Goal: Navigation & Orientation: Find specific page/section

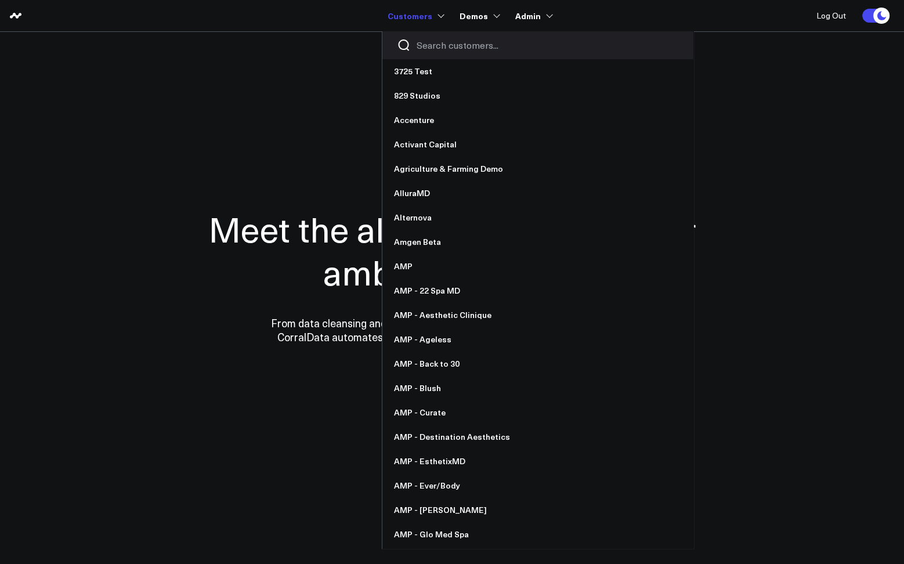
click at [422, 18] on link "Customers" at bounding box center [415, 15] width 55 height 21
click at [437, 53] on div at bounding box center [537, 45] width 311 height 28
click at [435, 47] on input "Search customers input" at bounding box center [548, 45] width 262 height 13
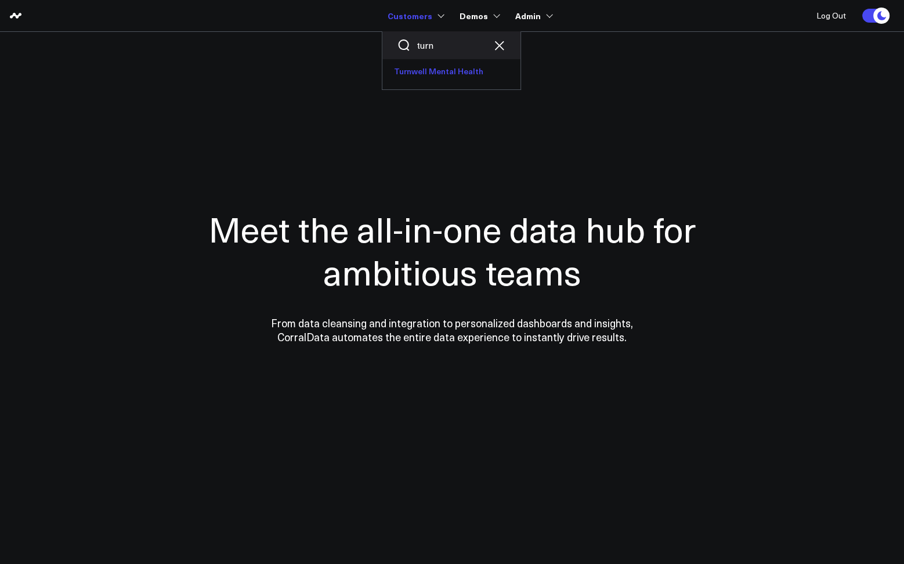
type input "turn"
click at [450, 70] on link "Turnwell Mental Health" at bounding box center [451, 71] width 138 height 24
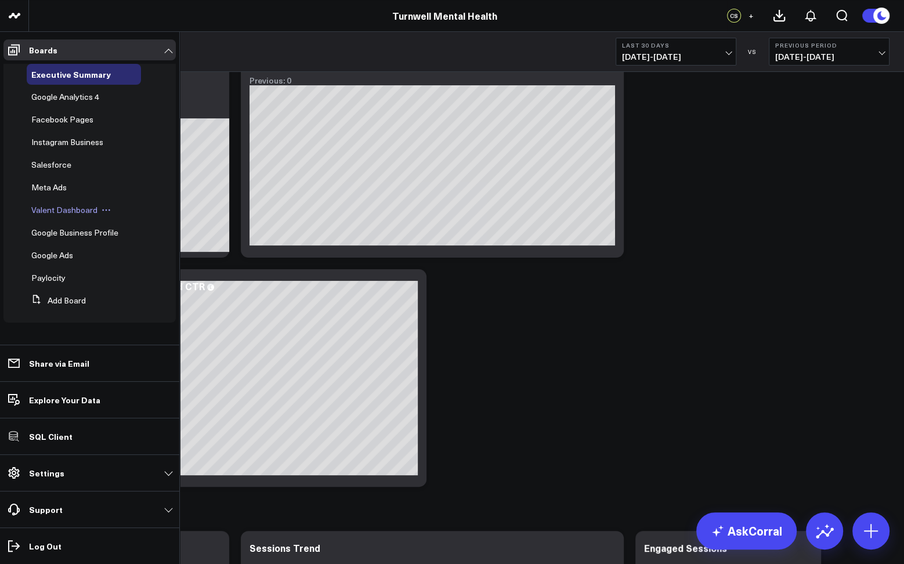
scroll to position [74, 0]
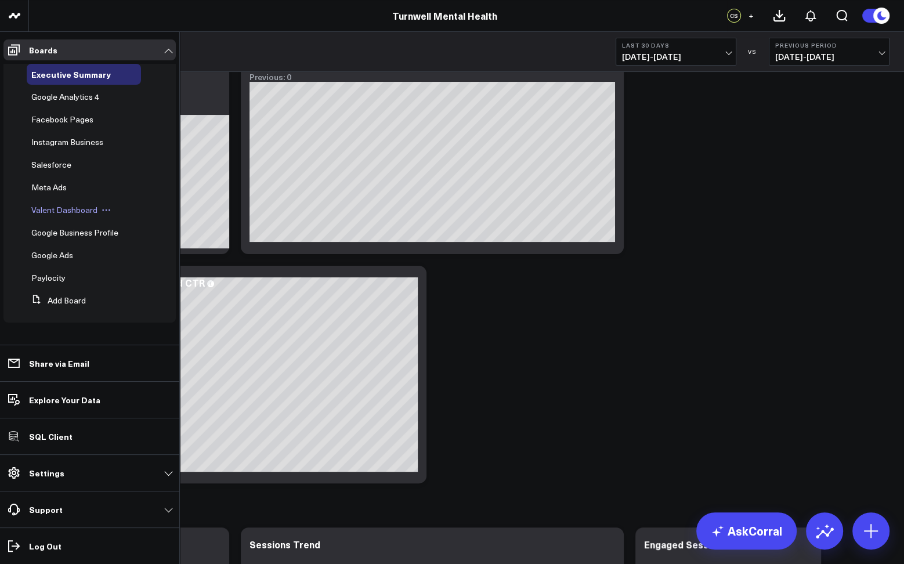
click at [53, 213] on span "Valent Dashboard" at bounding box center [64, 209] width 66 height 11
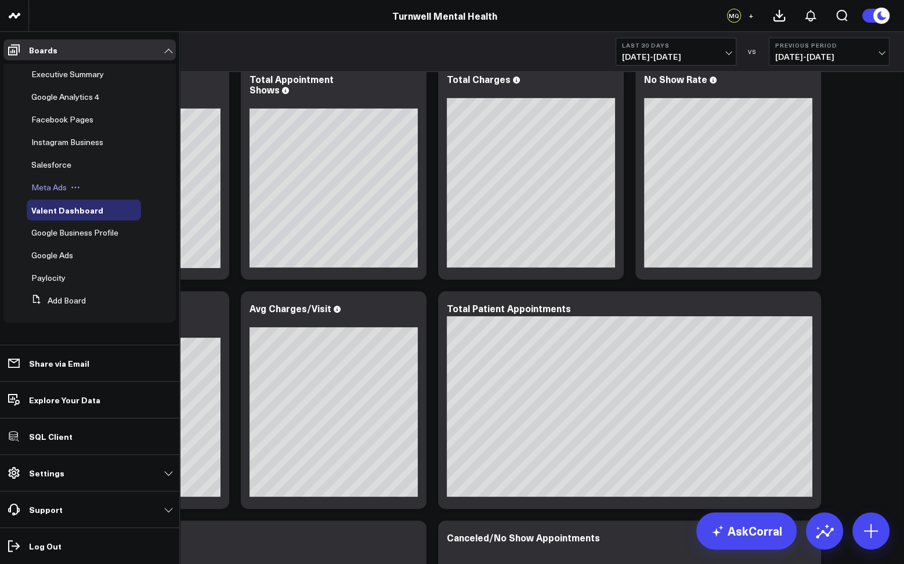
scroll to position [30, 0]
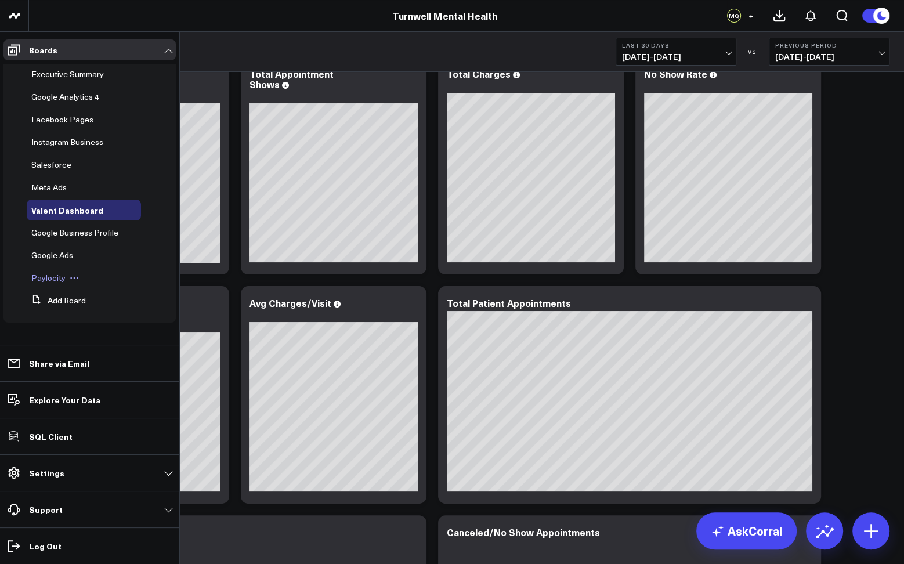
click at [42, 279] on span "Paylocity" at bounding box center [48, 277] width 34 height 11
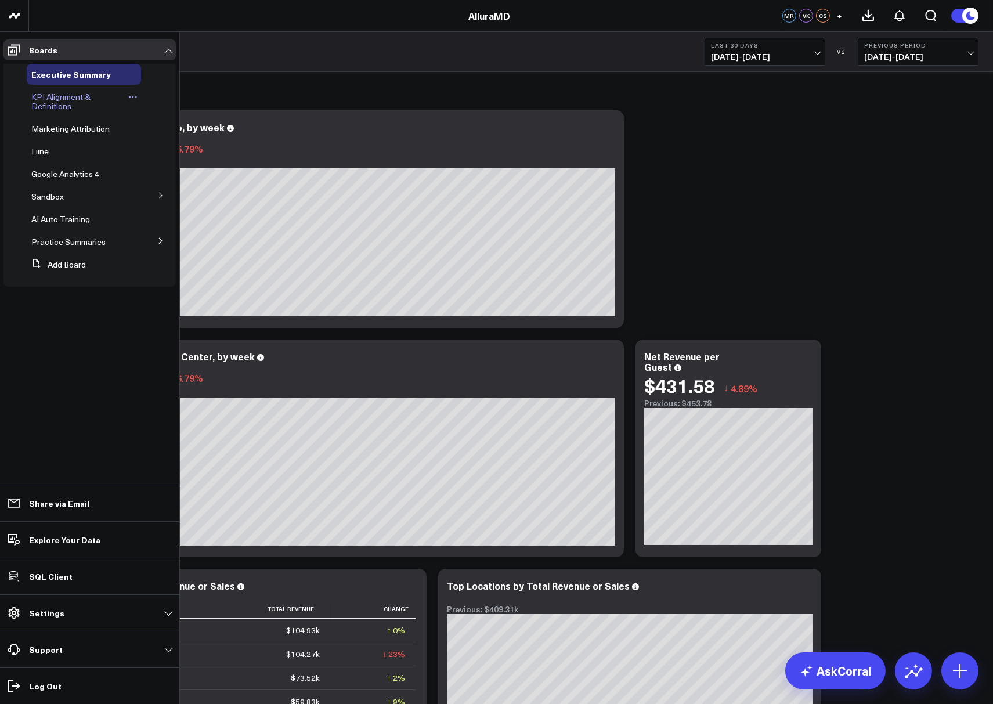
click at [52, 107] on span "KPI Alignment & Definitions" at bounding box center [60, 101] width 59 height 20
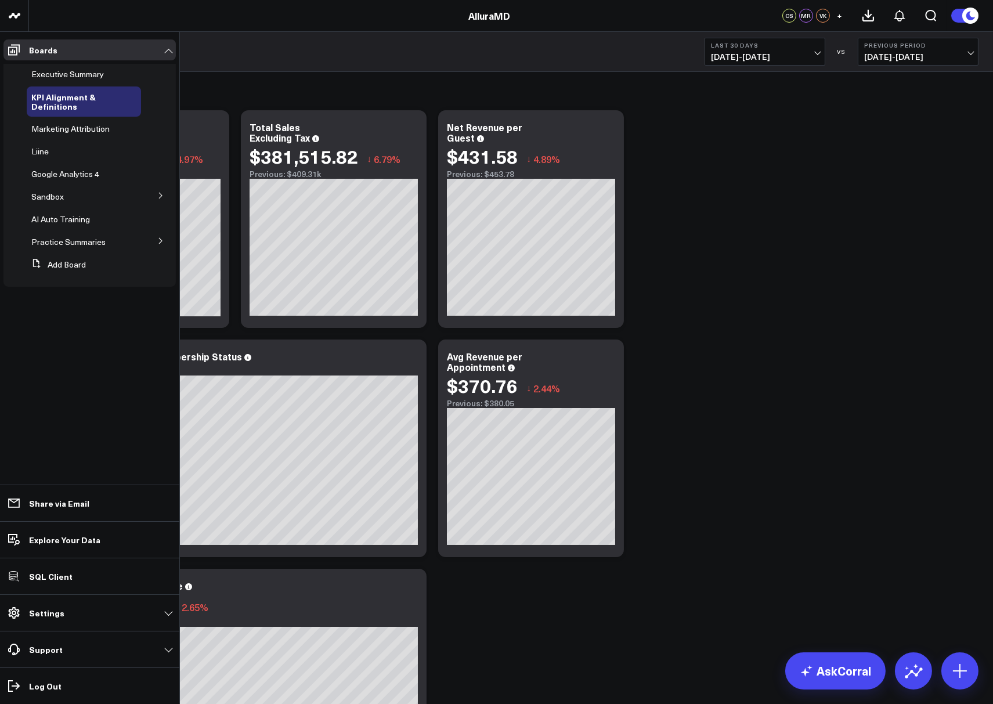
click at [151, 241] on button at bounding box center [161, 240] width 30 height 17
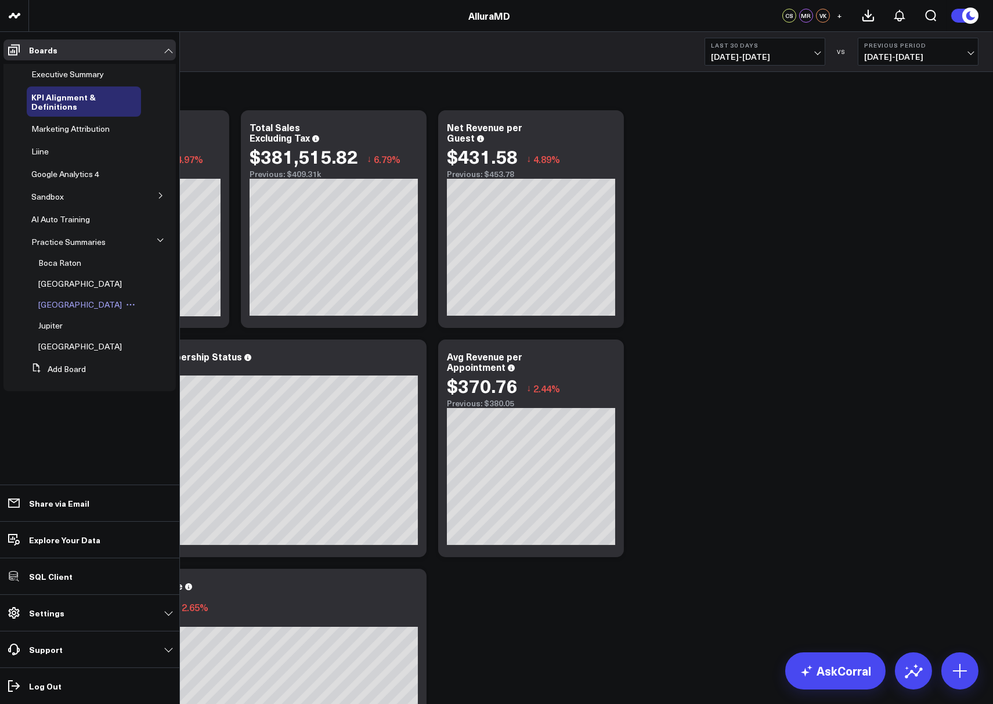
click at [61, 306] on span "Dania Beach" at bounding box center [80, 304] width 84 height 11
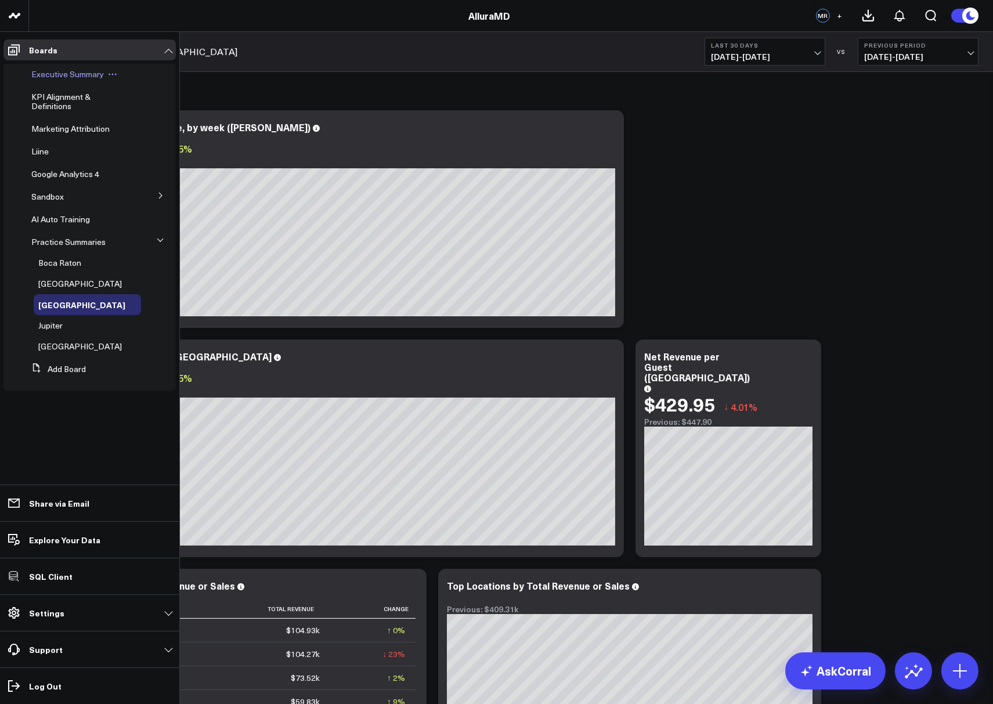
click at [60, 80] on div "Executive Summary" at bounding box center [84, 74] width 114 height 21
click at [57, 74] on span "Executive Summary" at bounding box center [67, 73] width 73 height 11
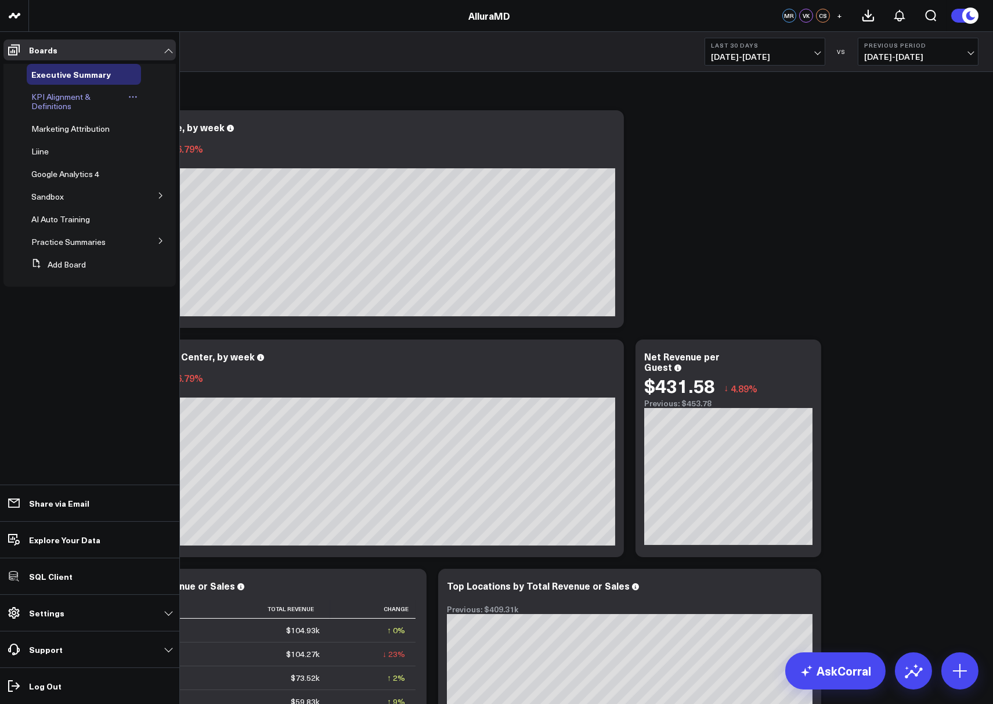
click at [45, 103] on span "KPI Alignment & Definitions" at bounding box center [60, 101] width 59 height 20
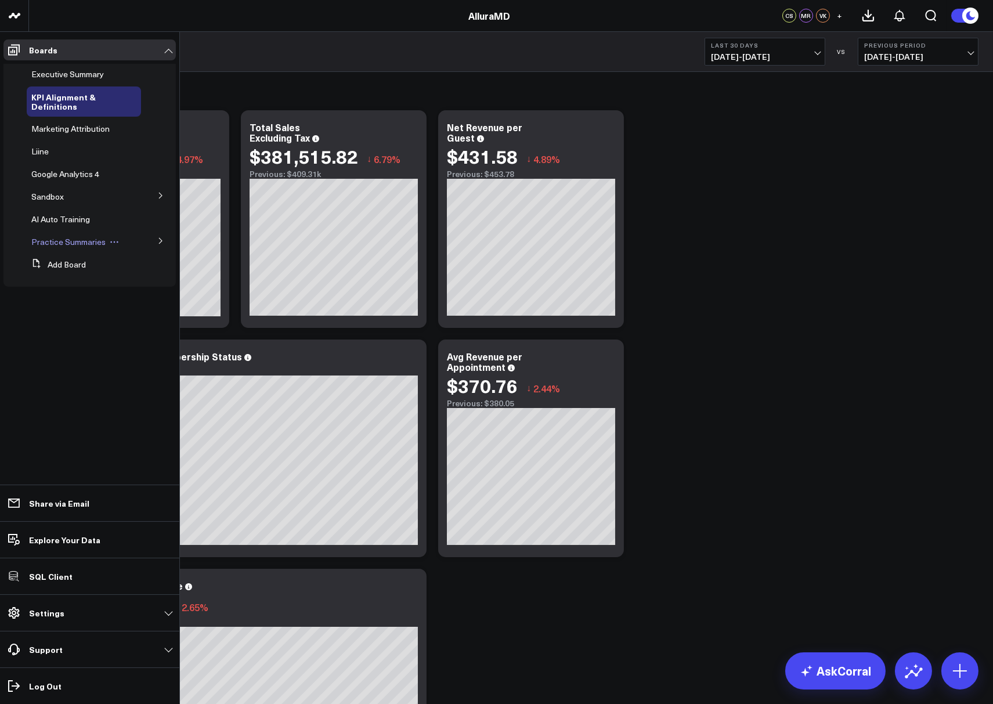
click at [91, 246] on span "Practice Summaries" at bounding box center [68, 241] width 74 height 11
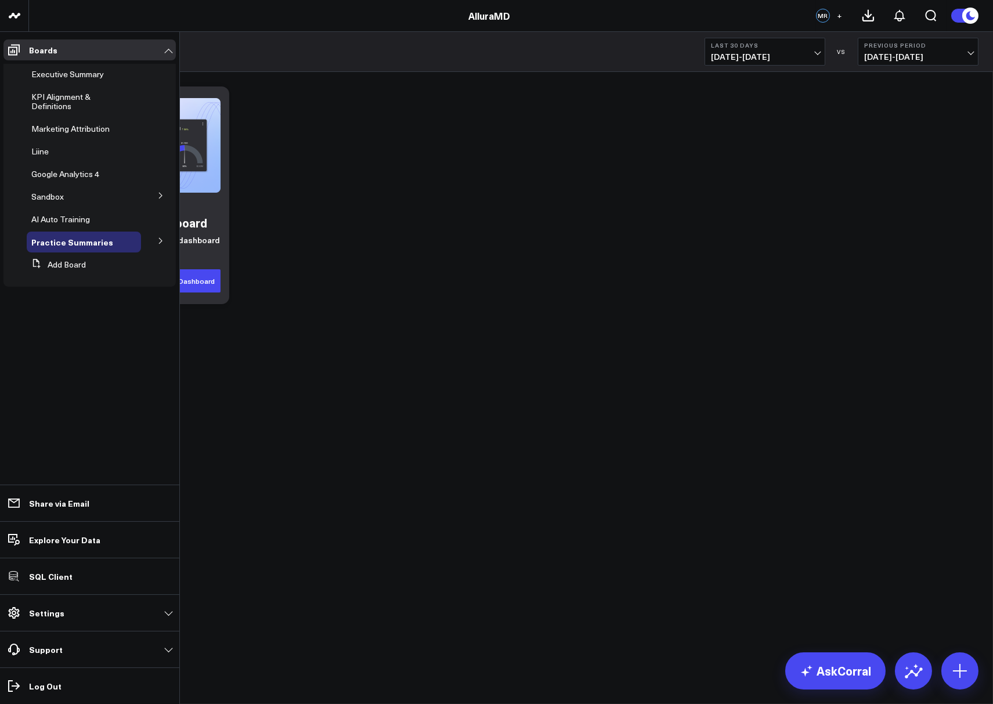
click at [153, 240] on button at bounding box center [161, 240] width 30 height 17
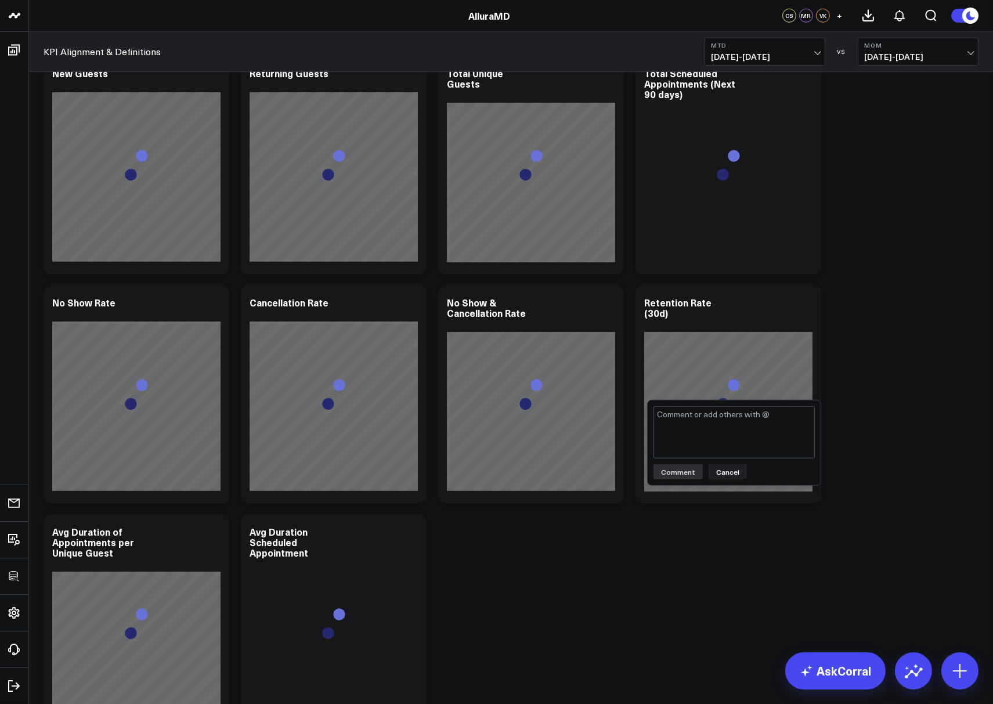
scroll to position [2002, 0]
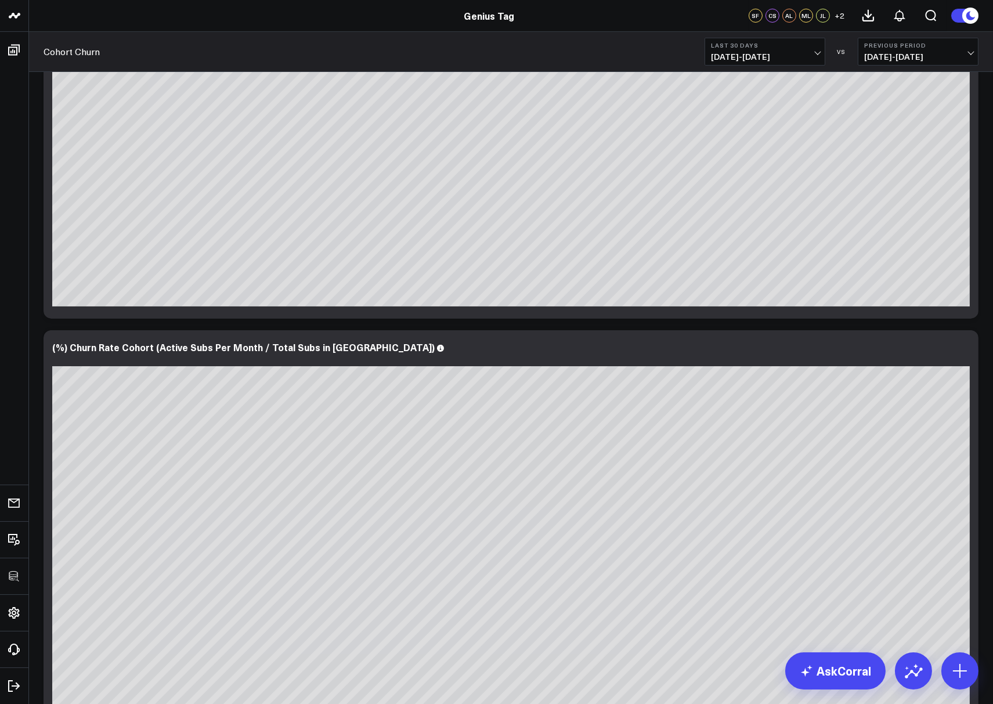
scroll to position [821, 0]
